Goal: Task Accomplishment & Management: Use online tool/utility

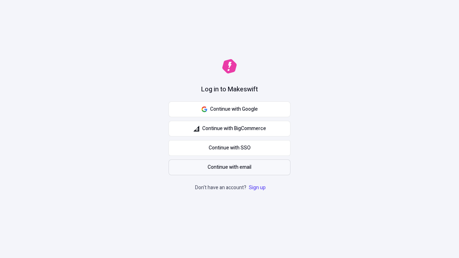
click at [229, 167] on span "Continue with email" at bounding box center [229, 167] width 44 height 8
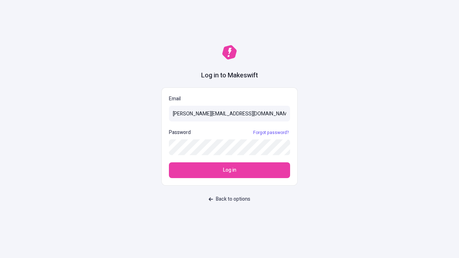
type input "[PERSON_NAME][EMAIL_ADDRESS][DOMAIN_NAME]"
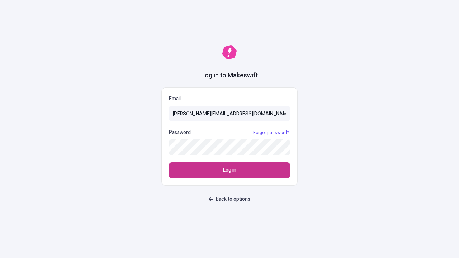
click at [229, 170] on span "Log in" at bounding box center [229, 170] width 13 height 8
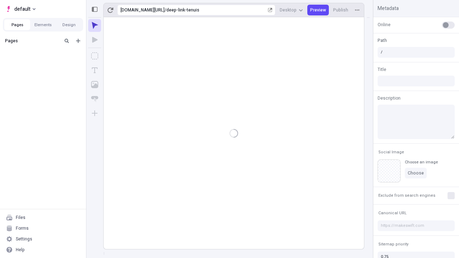
type input "/deep-link-tenuis"
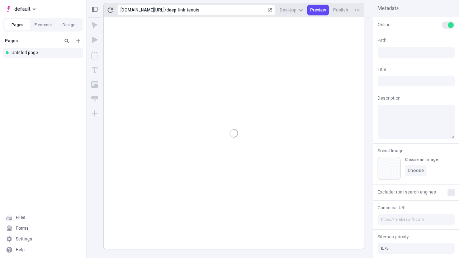
type input "/deep-link-tenuis"
click at [20, 9] on span "default" at bounding box center [22, 9] width 16 height 9
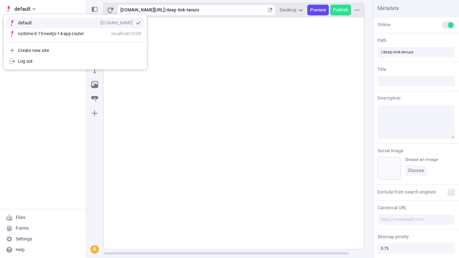
click at [75, 51] on div "Create new site" at bounding box center [79, 51] width 123 height 6
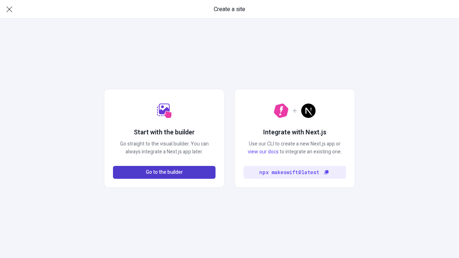
click at [164, 172] on span "Go to the builder" at bounding box center [164, 172] width 37 height 8
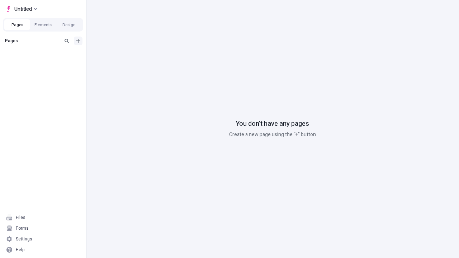
click at [78, 41] on icon "Add new" at bounding box center [78, 41] width 4 height 4
click at [45, 64] on div "Blank page" at bounding box center [45, 64] width 69 height 11
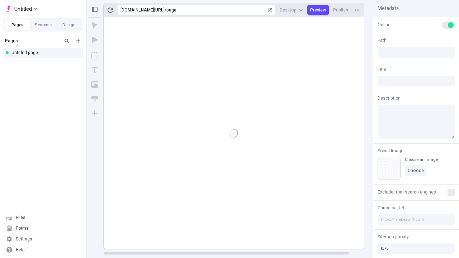
type input "/page"
click at [95, 56] on icon "Box" at bounding box center [94, 55] width 7 height 7
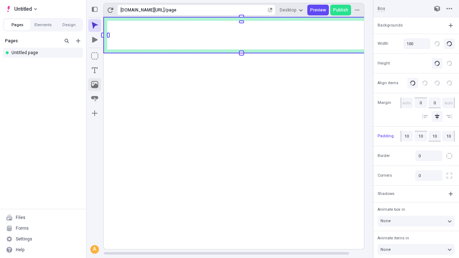
click at [95, 85] on icon "Image" at bounding box center [94, 84] width 7 height 7
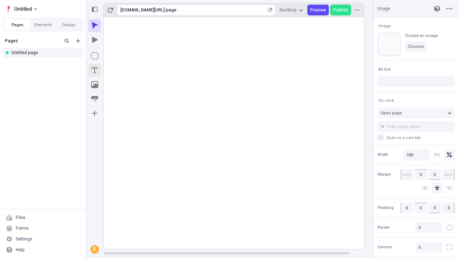
click at [95, 70] on icon "Text" at bounding box center [95, 70] width 6 height 6
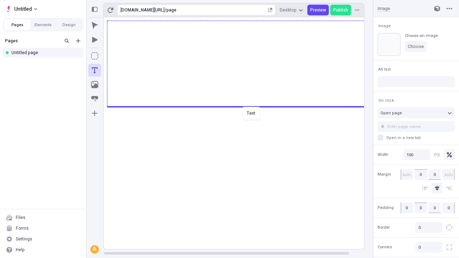
click at [241, 106] on div "Text" at bounding box center [229, 129] width 459 height 258
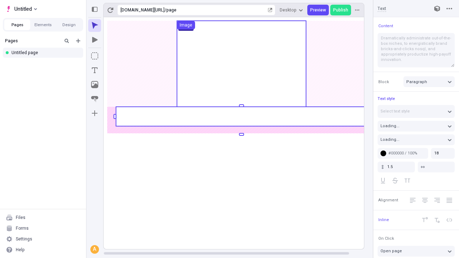
click at [241, 116] on rect at bounding box center [241, 116] width 251 height 19
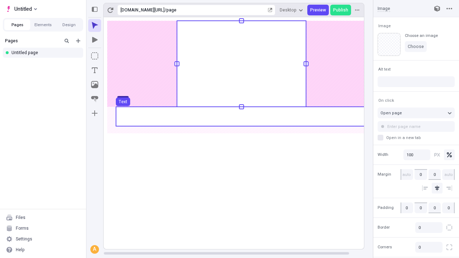
click at [241, 116] on use at bounding box center [241, 116] width 251 height 19
click at [241, 116] on rect at bounding box center [242, 133] width 276 height 232
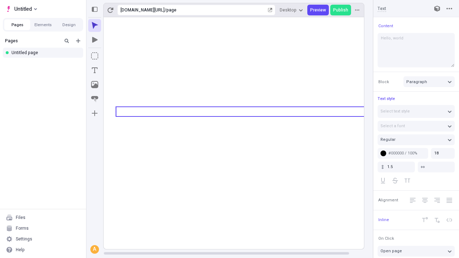
type textarea "Hello, world!"
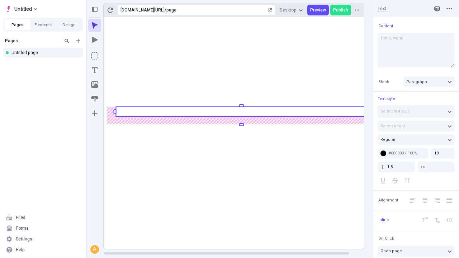
click at [95, 85] on icon "Image" at bounding box center [94, 84] width 7 height 7
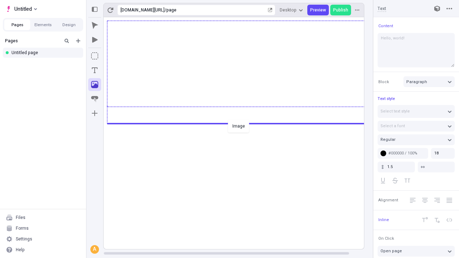
click at [241, 123] on div "Image" at bounding box center [229, 129] width 459 height 258
